Goal: Check status: Check status

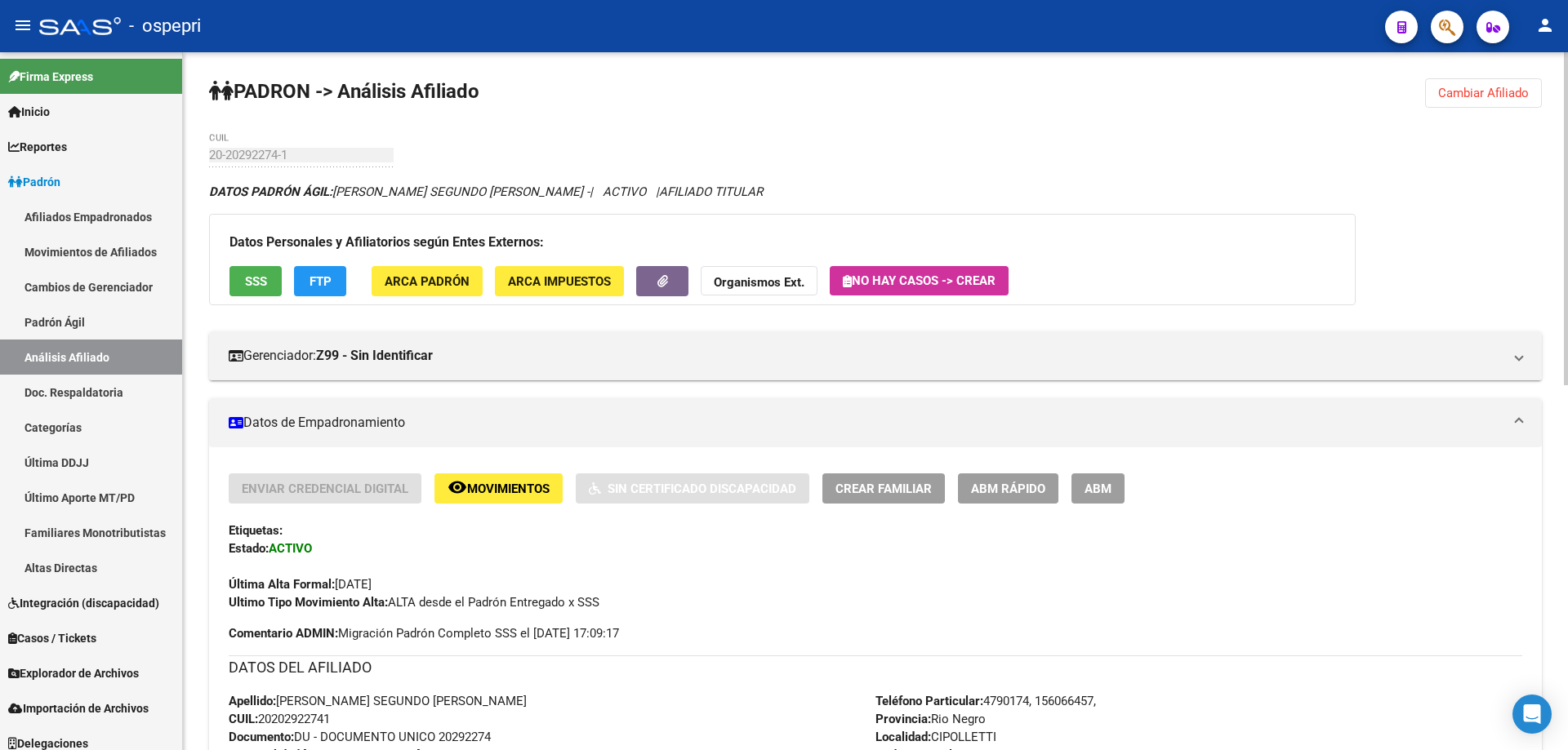
click at [1481, 93] on span "Cambiar Afiliado" at bounding box center [1483, 93] width 91 height 15
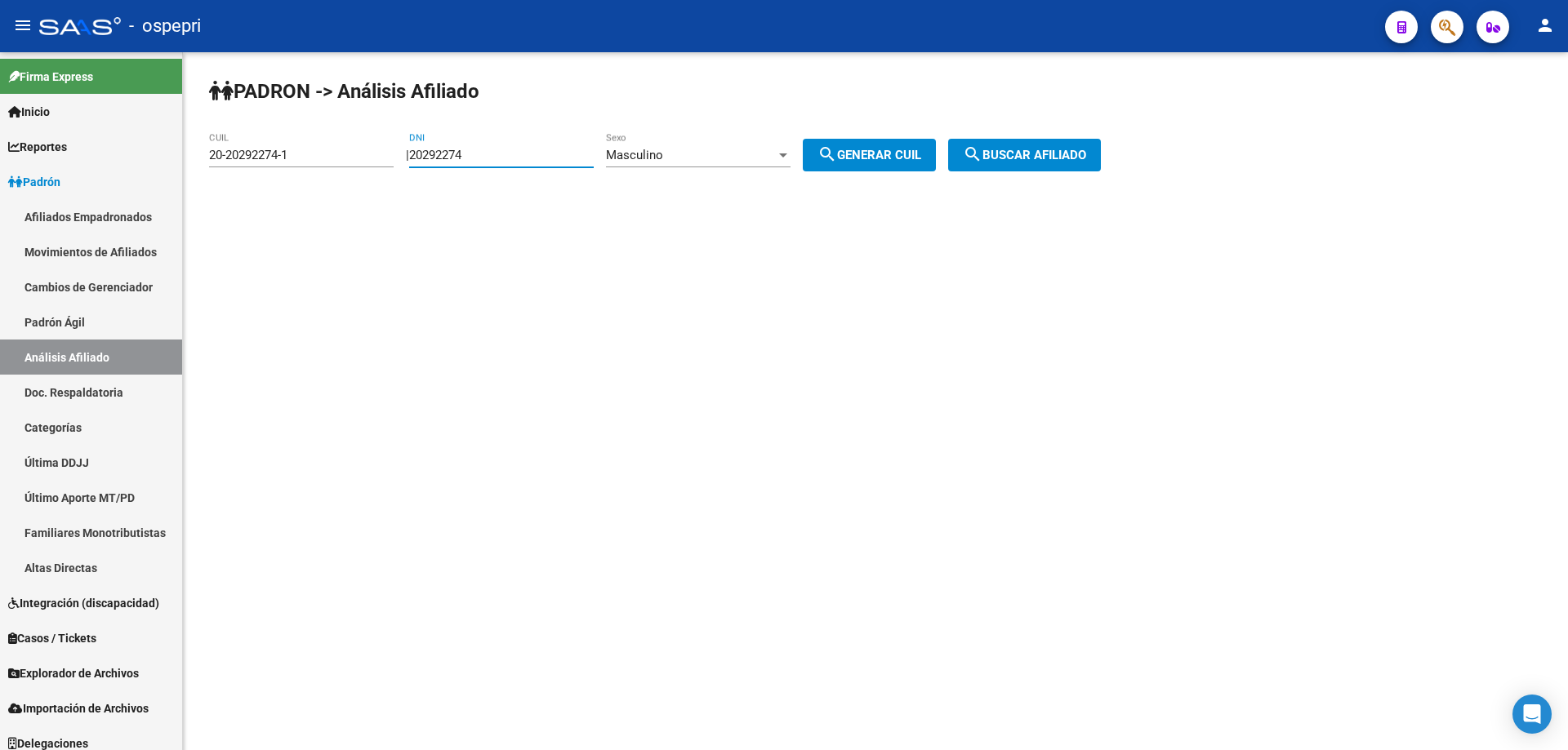
click at [455, 154] on input "20292274" at bounding box center [502, 155] width 185 height 15
paste input "33060993"
type input "33060993"
click at [921, 150] on span "search Generar CUIL" at bounding box center [869, 155] width 104 height 15
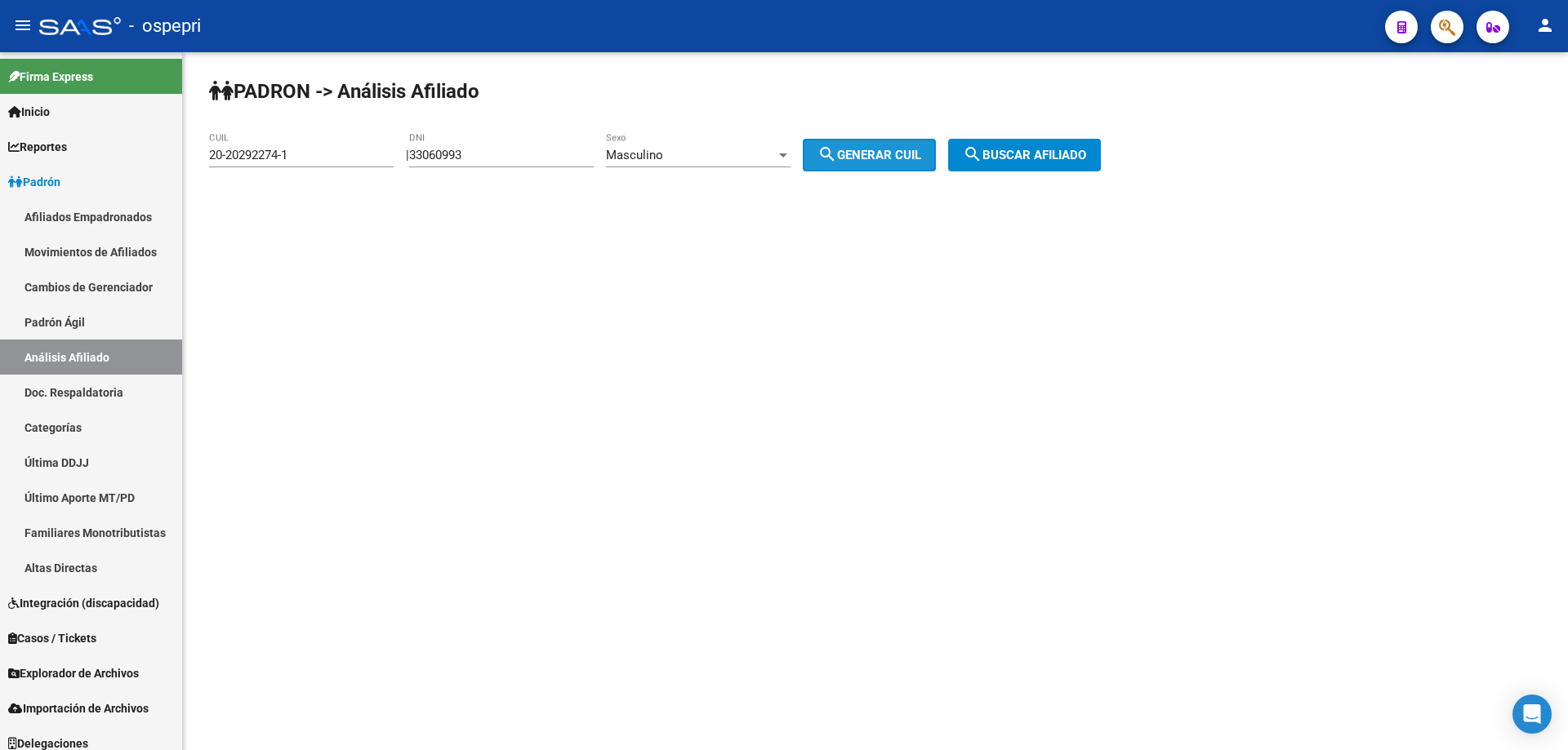
type input "20-33060993-2"
click at [1004, 154] on span "search Buscar afiliado" at bounding box center [1024, 155] width 123 height 15
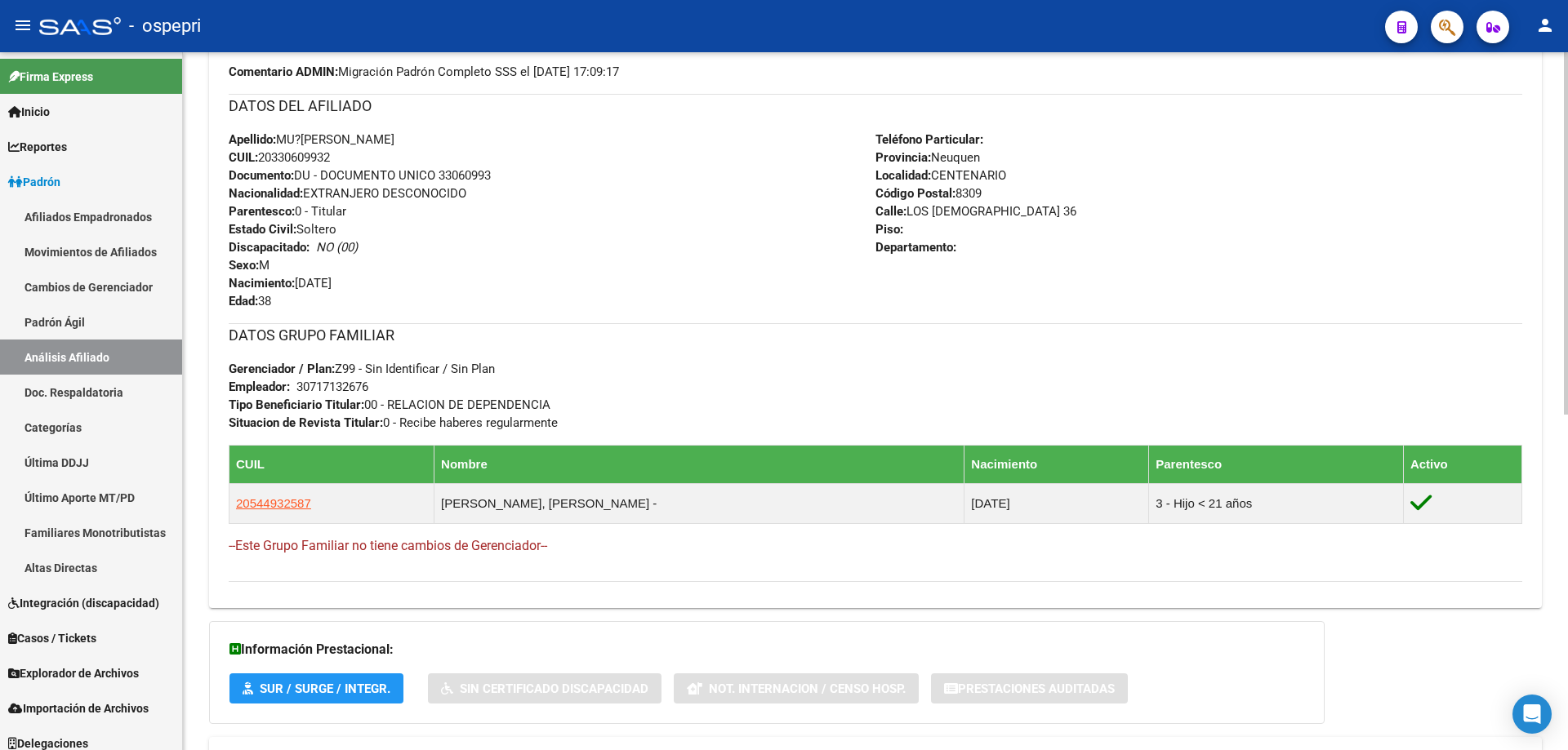
scroll to position [645, 0]
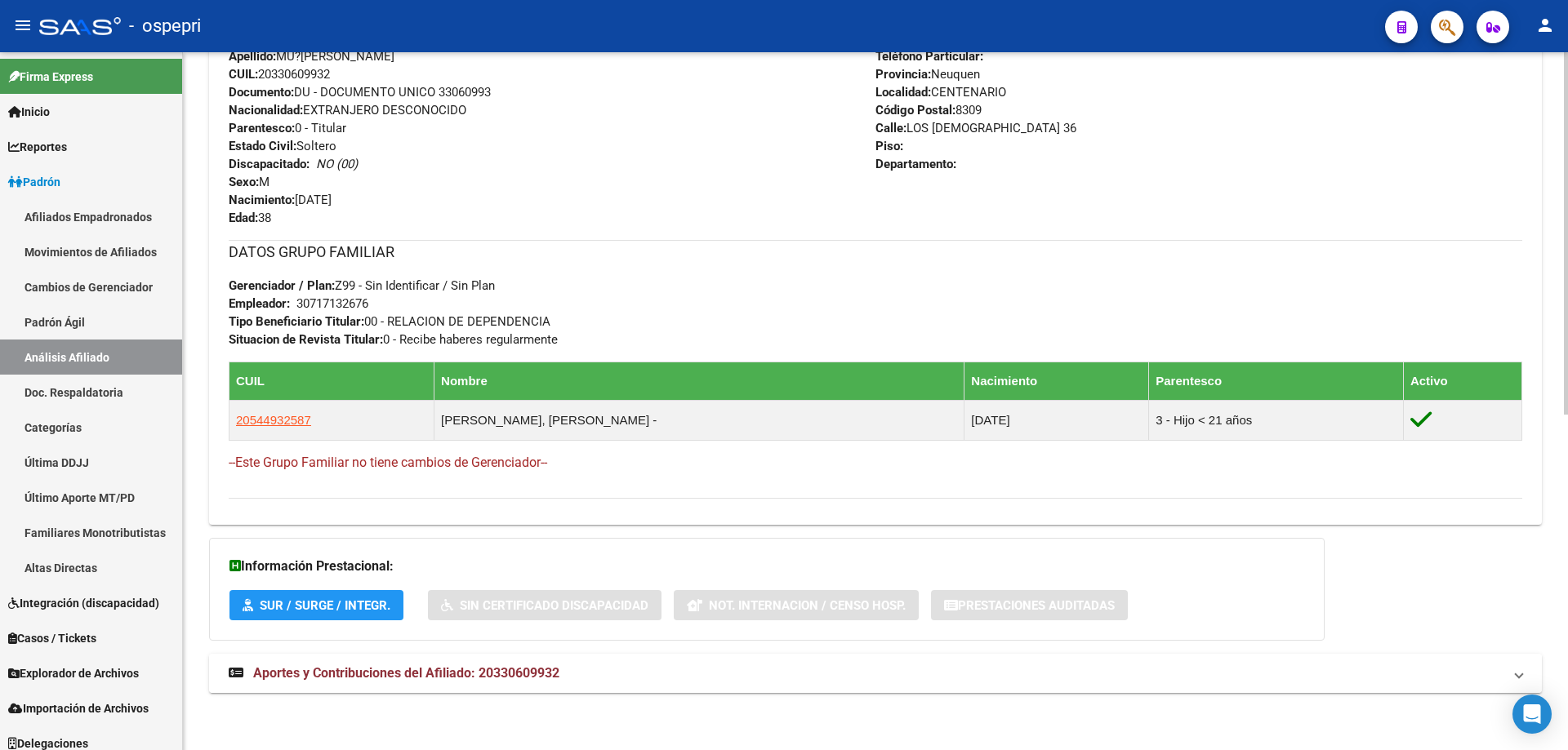
click at [459, 665] on span "Aportes y Contribuciones del Afiliado: 20330609932" at bounding box center [406, 672] width 306 height 16
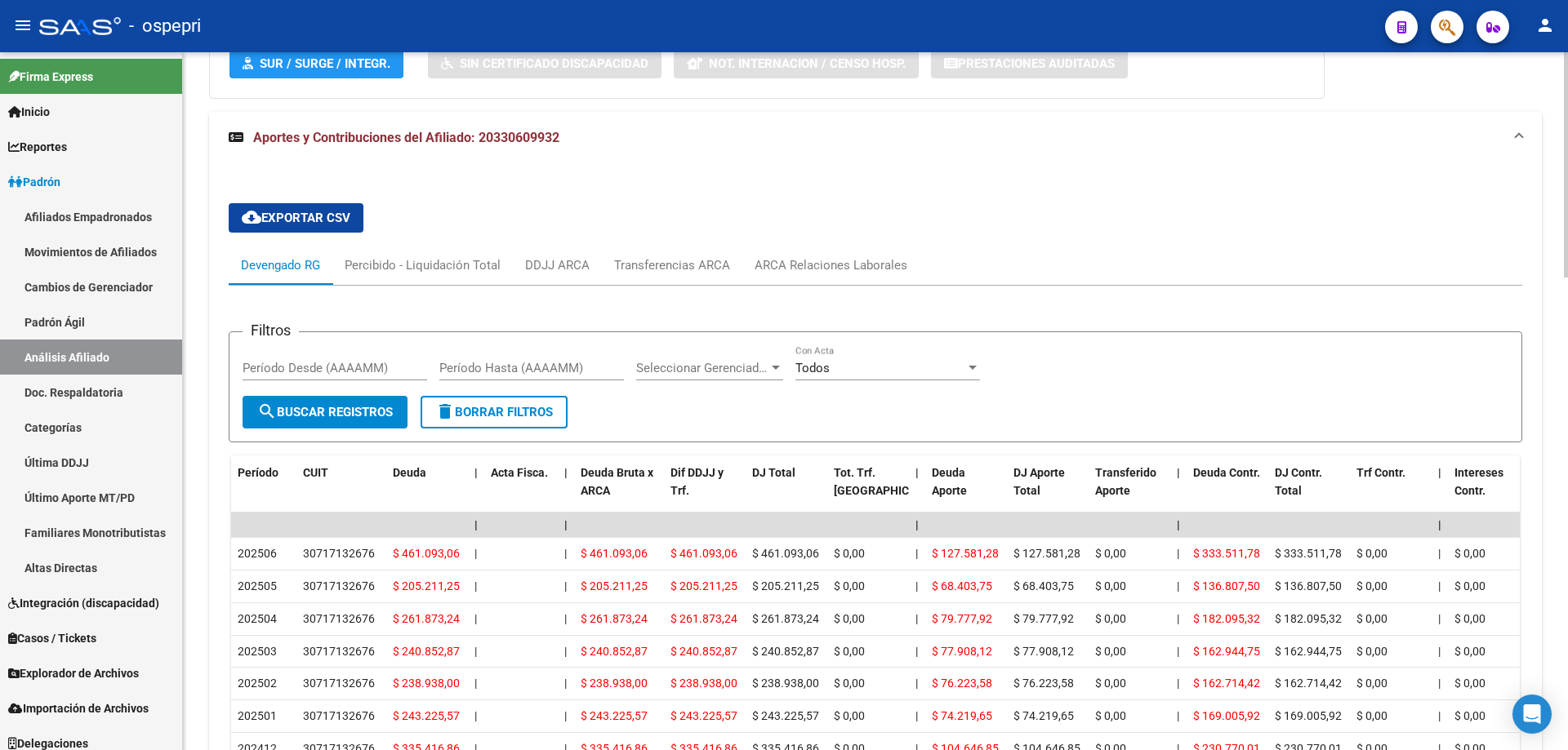
scroll to position [1298, 0]
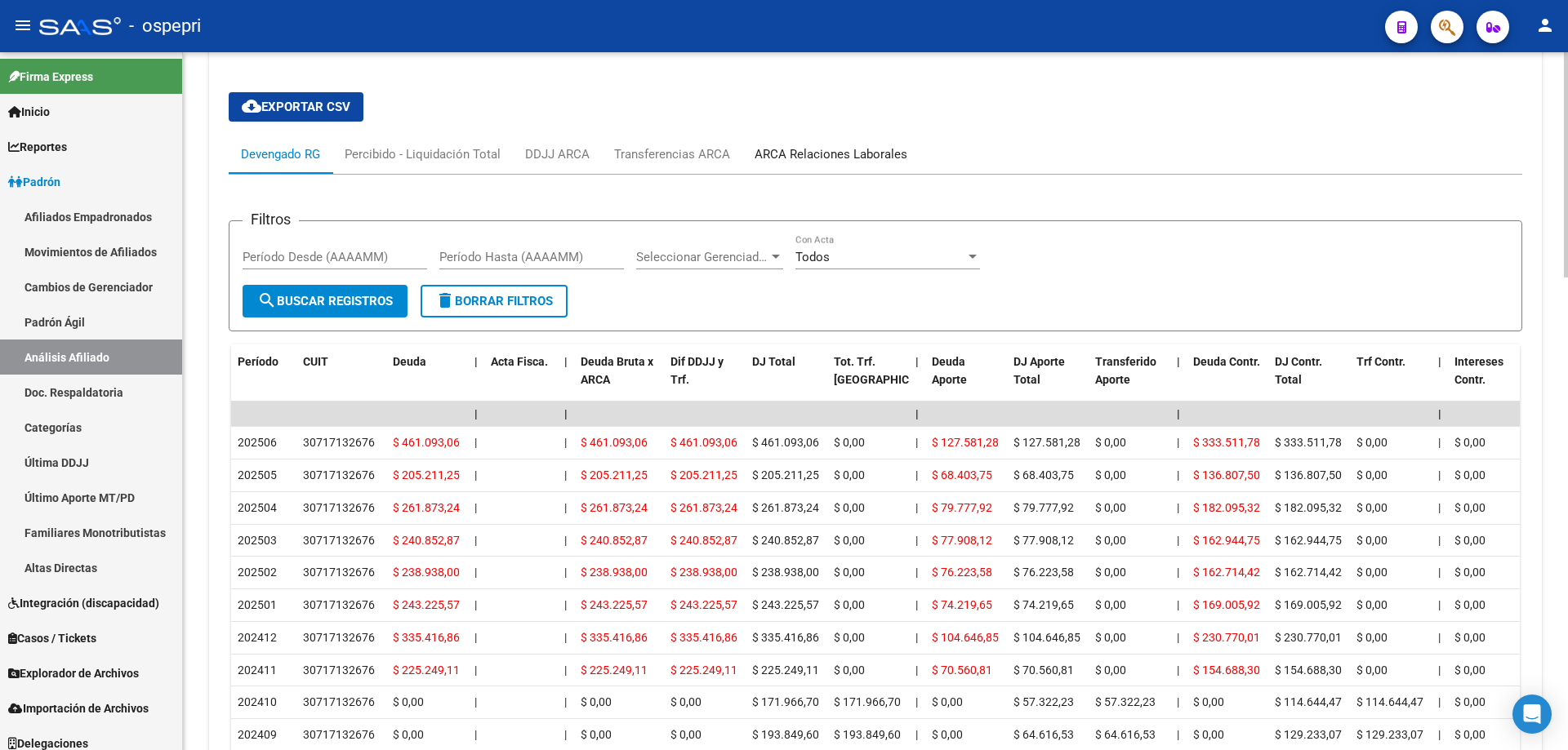
click at [818, 158] on div "ARCA Relaciones Laborales" at bounding box center [830, 154] width 153 height 18
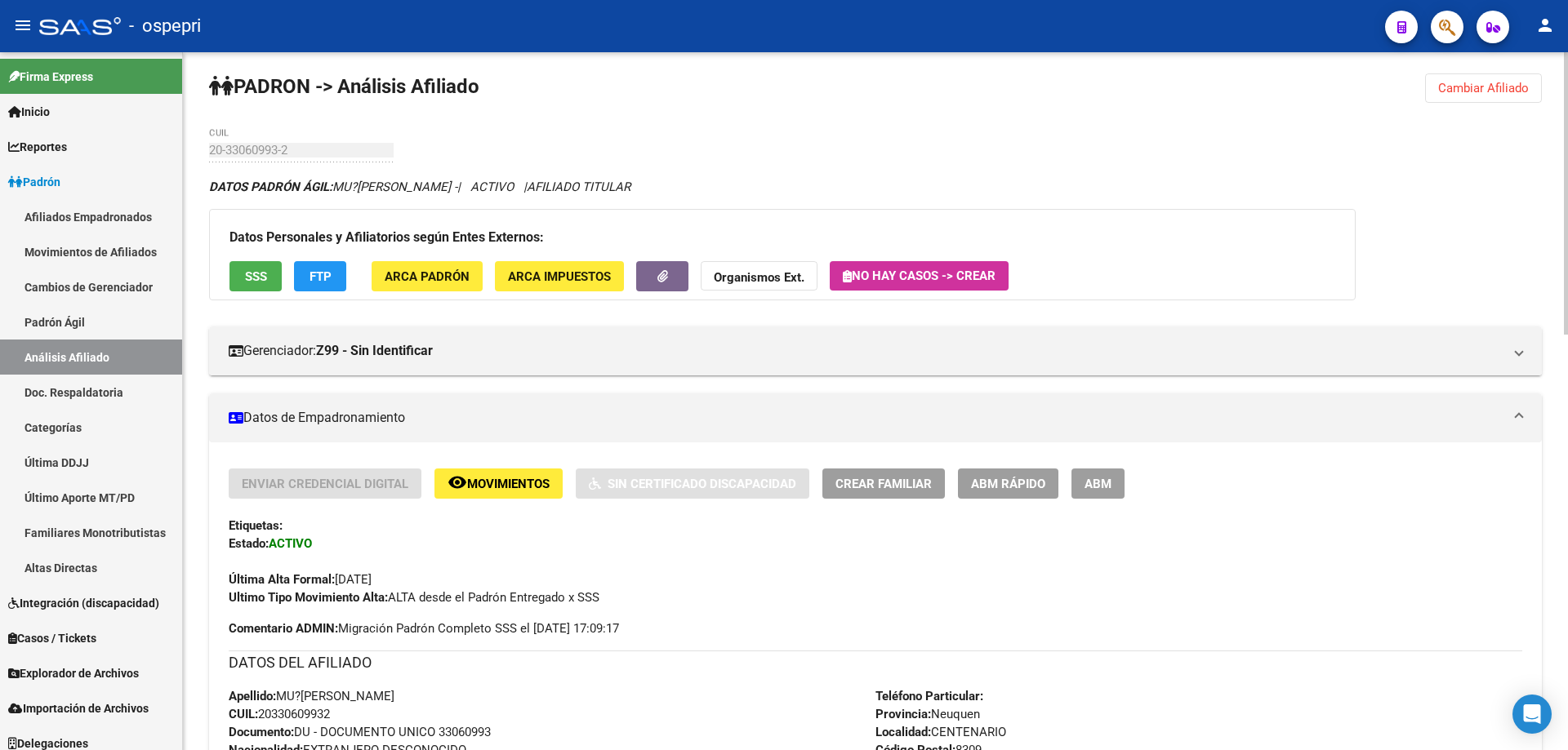
scroll to position [0, 0]
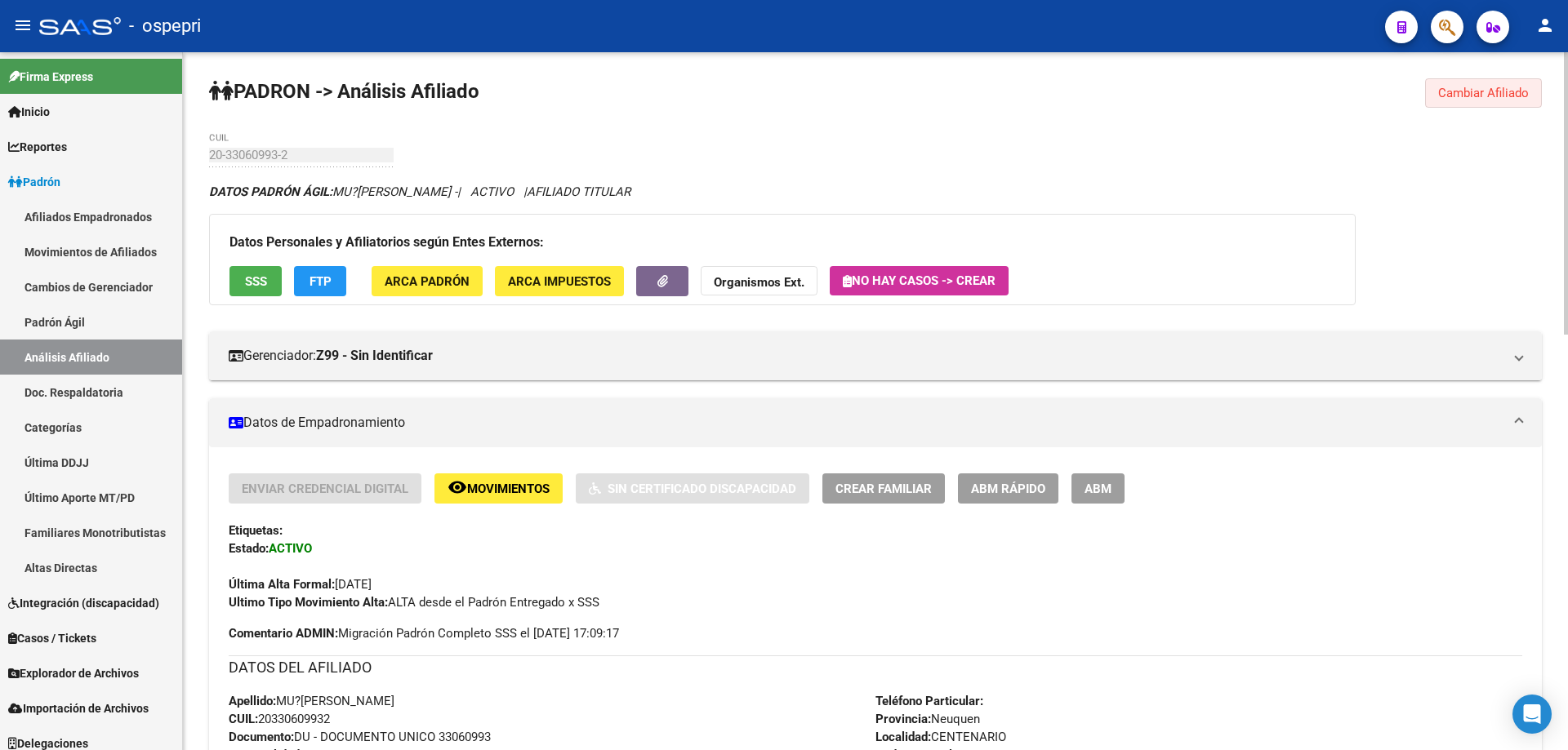
click at [1479, 99] on span "Cambiar Afiliado" at bounding box center [1483, 93] width 91 height 15
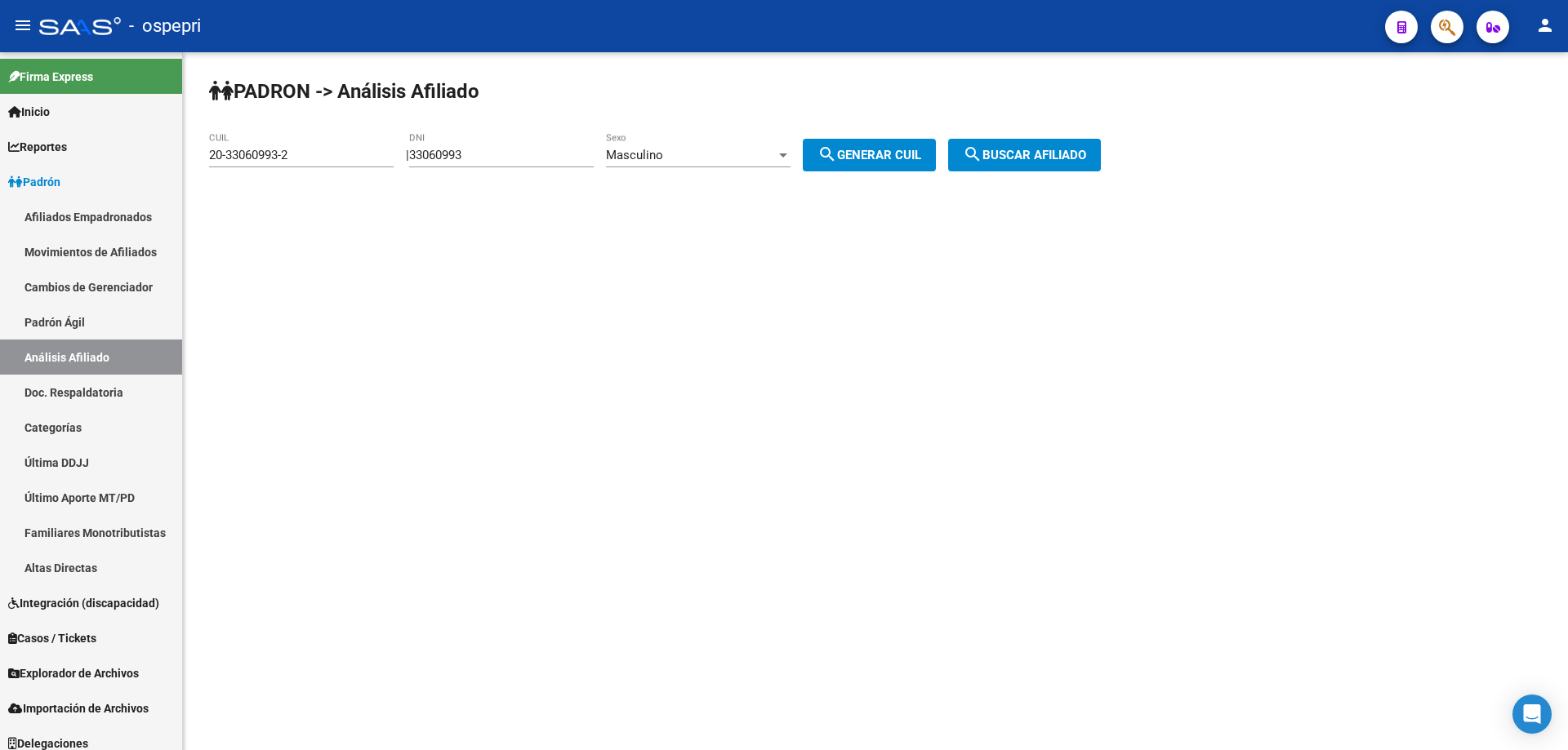
click at [477, 152] on input "33060993" at bounding box center [502, 155] width 185 height 15
paste input "92483199"
type input "92483199"
click at [906, 144] on button "search Generar CUIL" at bounding box center [869, 155] width 133 height 33
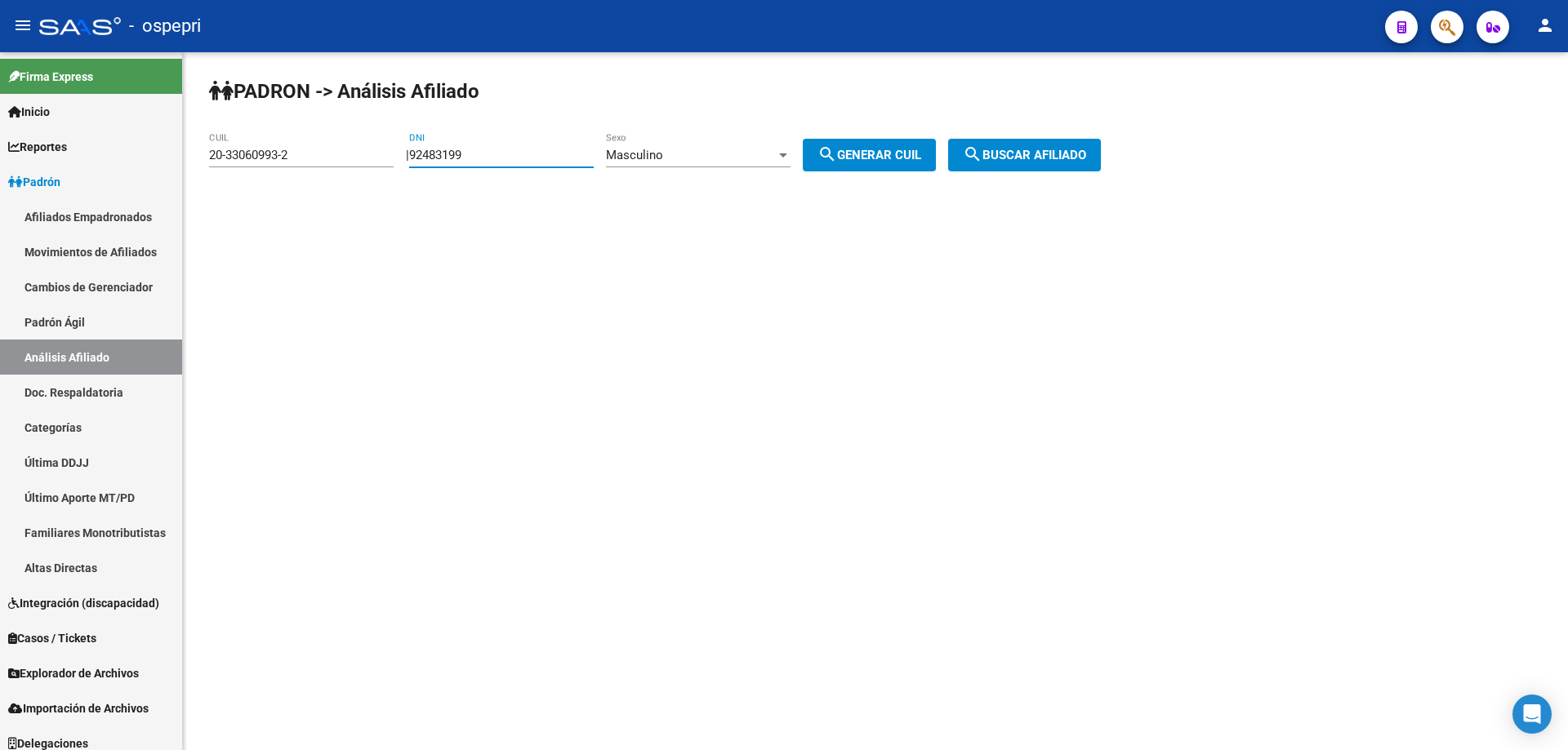
type input "20-92483199-6"
click at [1036, 140] on button "search Buscar afiliado" at bounding box center [1024, 155] width 153 height 33
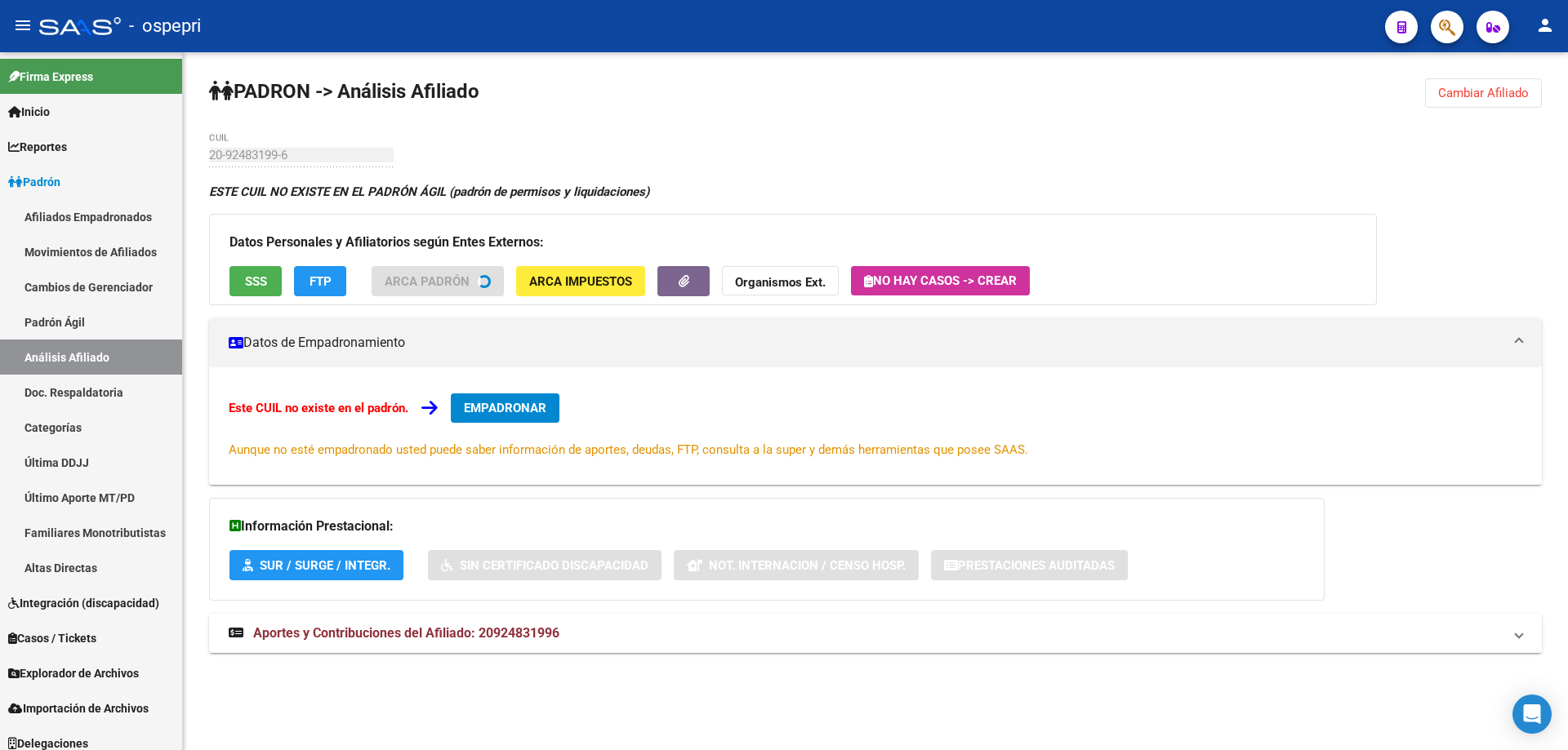
click at [504, 644] on mat-expansion-panel-header "Aportes y Contribuciones del Afiliado: 20924831996" at bounding box center [875, 633] width 1333 height 39
